Goal: Task Accomplishment & Management: Use online tool/utility

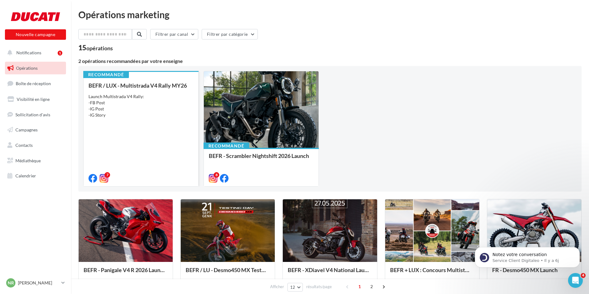
click at [135, 125] on div "BEFR / LUX - Multistrada V4 Rally MY26 Launch Multistrada V4 Rally: -FB Post -I…" at bounding box center [140, 131] width 105 height 98
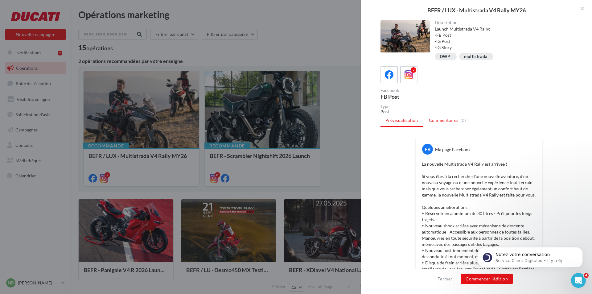
click at [439, 119] on span "Commentaires" at bounding box center [444, 120] width 30 height 6
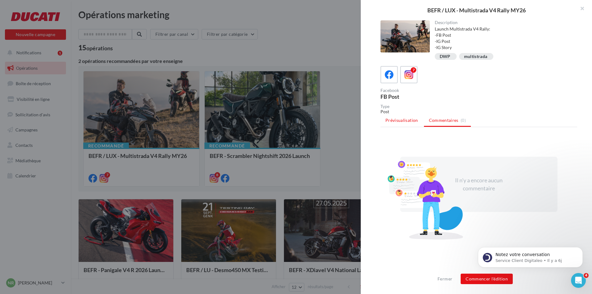
click at [409, 121] on span "Prévisualisation" at bounding box center [401, 119] width 33 height 5
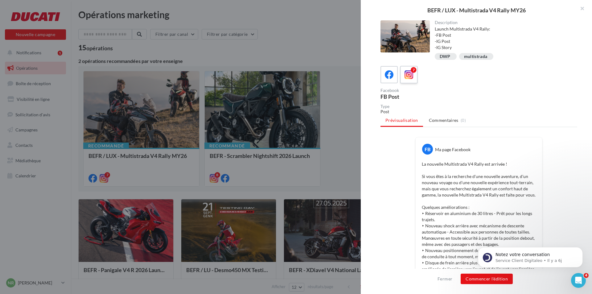
click at [409, 74] on icon at bounding box center [408, 74] width 9 height 9
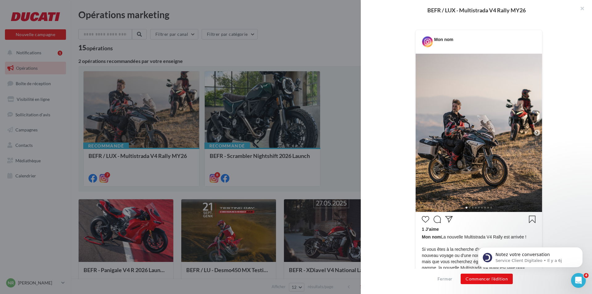
scroll to position [123, 0]
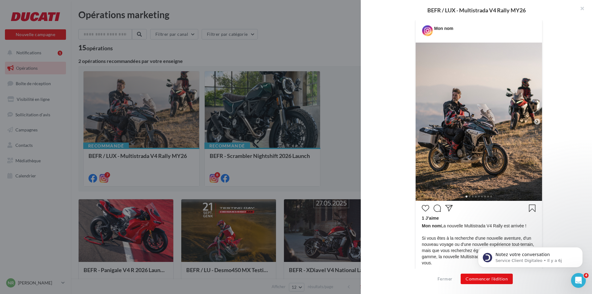
click at [536, 121] on icon at bounding box center [537, 122] width 6 height 6
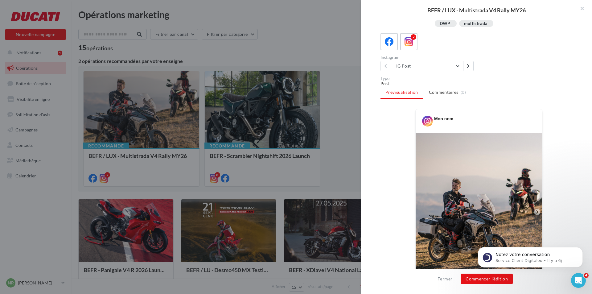
scroll to position [31, 0]
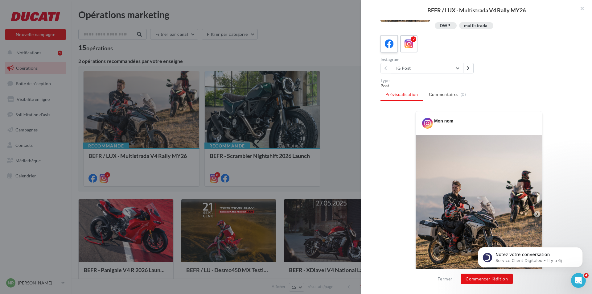
click at [393, 47] on icon at bounding box center [389, 43] width 9 height 9
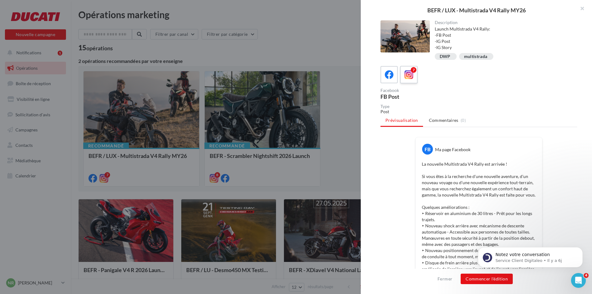
click at [406, 76] on icon at bounding box center [408, 74] width 9 height 9
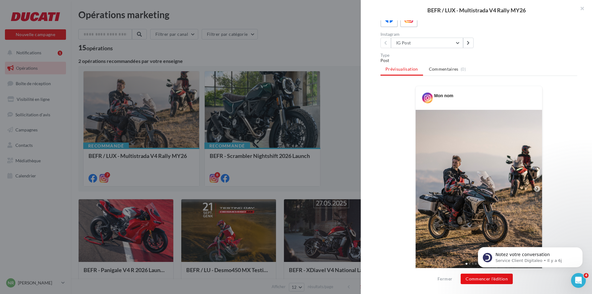
scroll to position [123, 0]
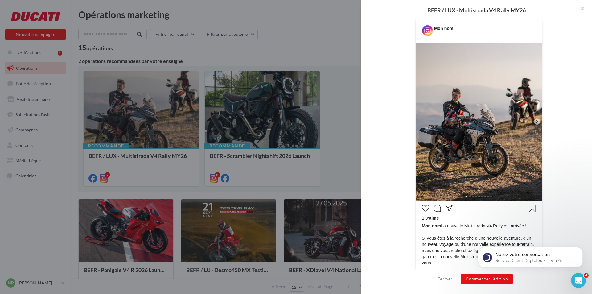
click at [469, 276] on html "Notez votre conversation Service Client Digitaleo • Il y a 6j" at bounding box center [530, 255] width 123 height 43
click at [472, 279] on button "Commencer l'édition" at bounding box center [487, 278] width 52 height 10
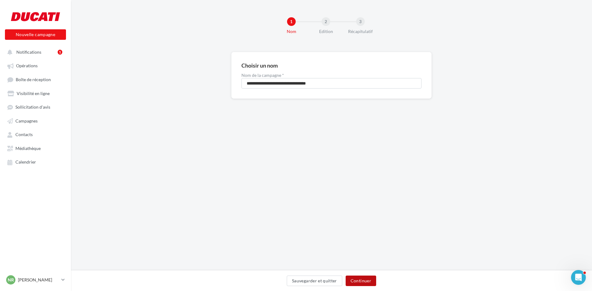
click at [365, 280] on button "Continuer" at bounding box center [361, 280] width 31 height 10
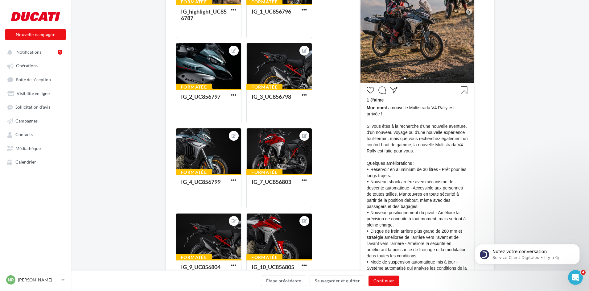
scroll to position [216, 0]
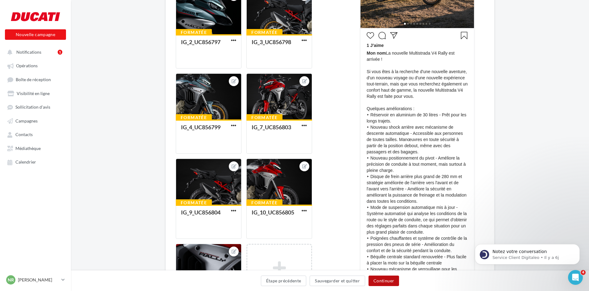
click at [389, 281] on button "Continuer" at bounding box center [383, 280] width 31 height 10
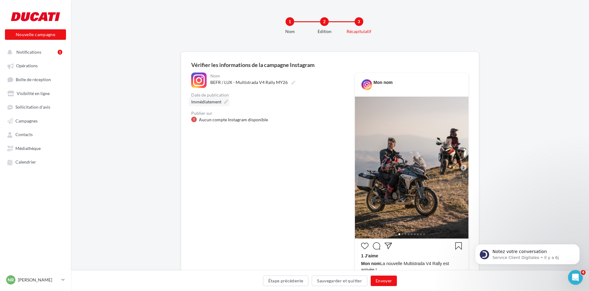
click at [223, 102] on div "Immédiatement" at bounding box center [209, 101] width 41 height 9
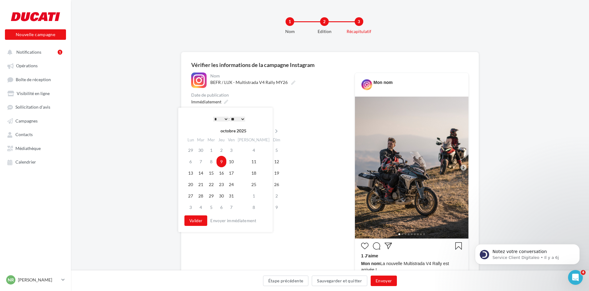
click at [247, 97] on div "Date de publication" at bounding box center [268, 95] width 154 height 4
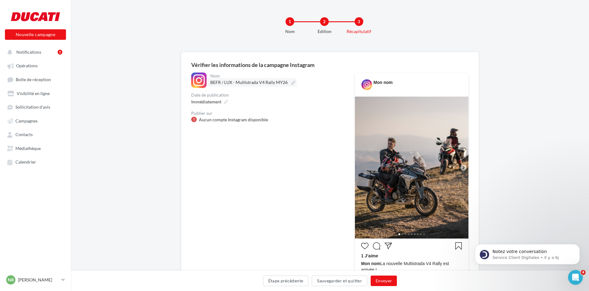
click at [278, 83] on span "BEFR / LUX - Multistrada V4 Rally MY26" at bounding box center [248, 82] width 77 height 5
click at [265, 83] on input "**********" at bounding box center [237, 83] width 54 height 10
click at [299, 281] on button "Étape précédente" at bounding box center [286, 280] width 46 height 10
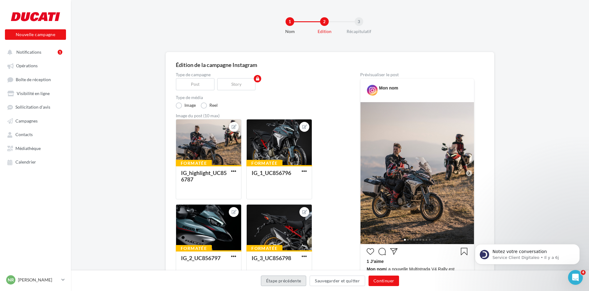
click at [279, 278] on button "Étape précédente" at bounding box center [284, 280] width 46 height 10
